Goal: Information Seeking & Learning: Obtain resource

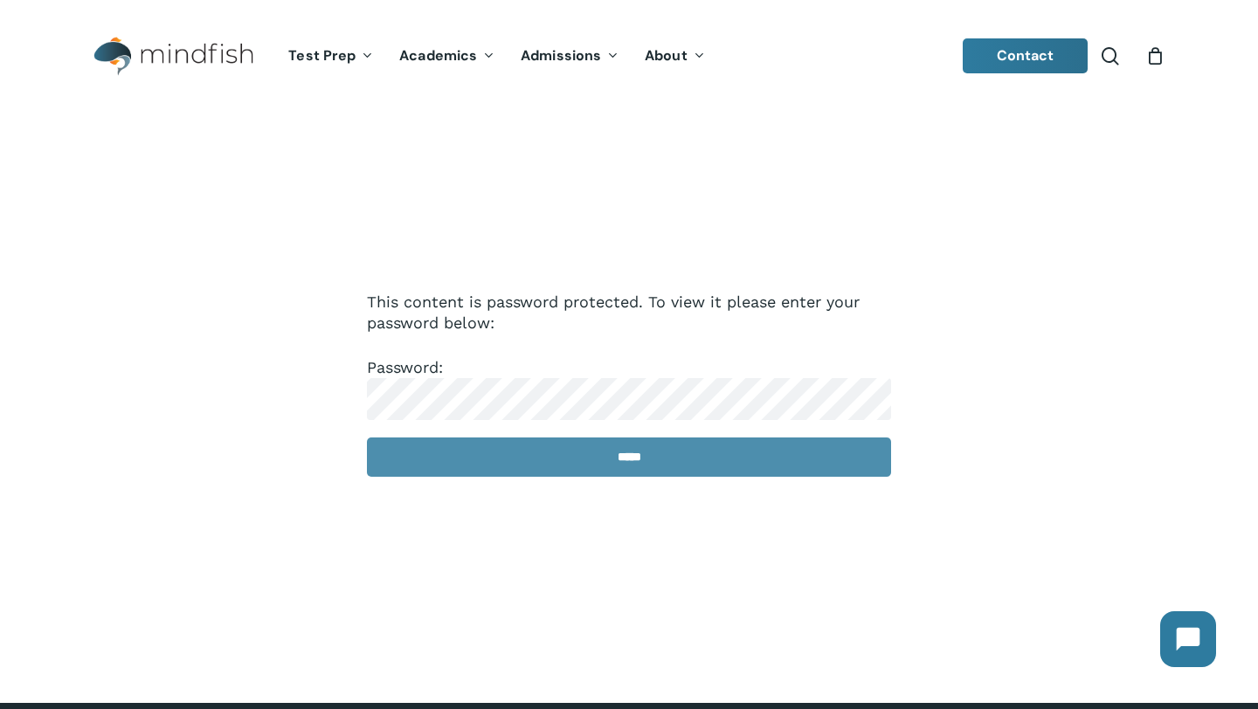
click at [600, 469] on input "*****" at bounding box center [629, 457] width 524 height 39
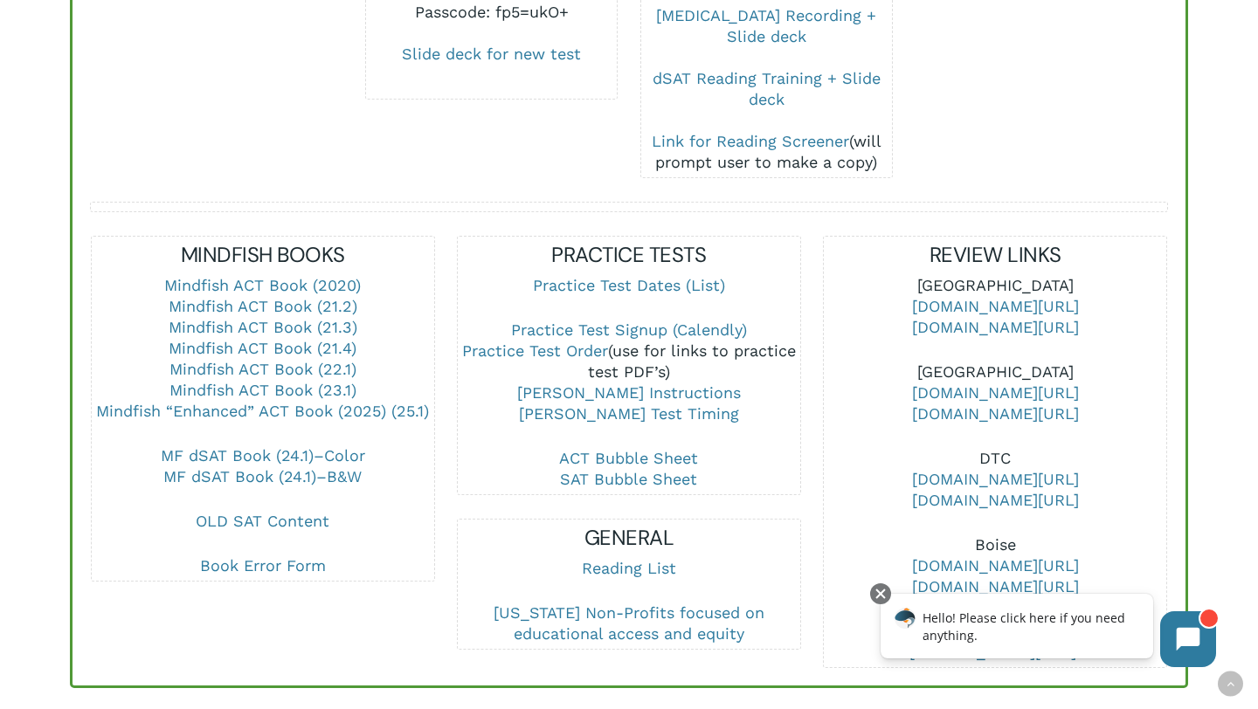
scroll to position [1480, 0]
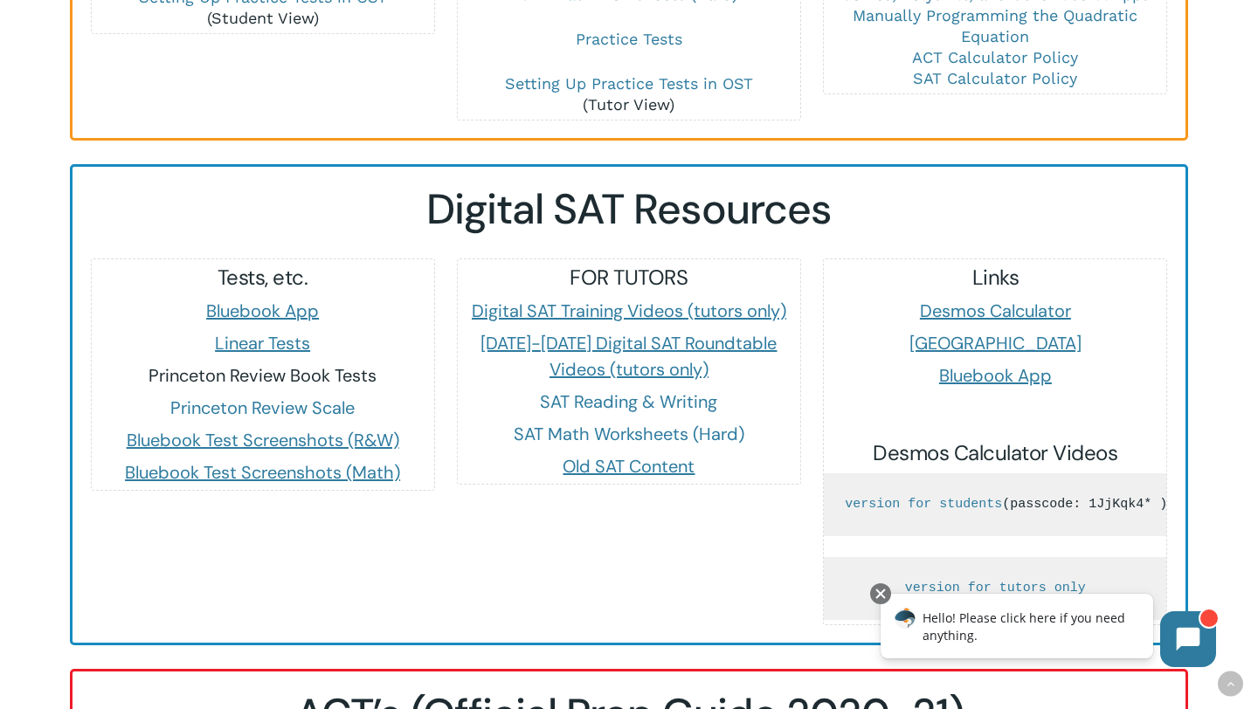
click at [262, 364] on link "Princeton Review Book Tests" at bounding box center [263, 375] width 228 height 23
